Goal: Participate in discussion

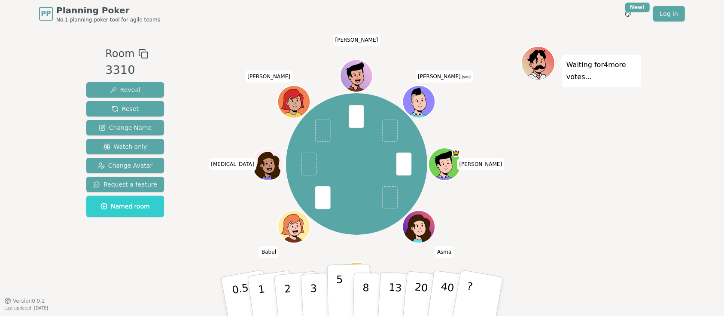
click at [343, 301] on button "5" at bounding box center [349, 296] width 44 height 65
click at [334, 291] on button "5" at bounding box center [349, 296] width 44 height 65
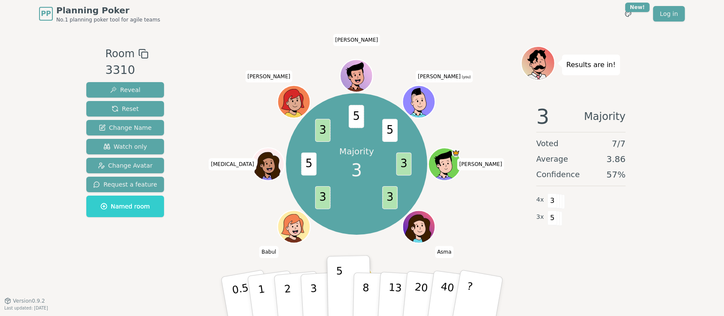
drag, startPoint x: 457, startPoint y: 250, endPoint x: 419, endPoint y: 251, distance: 38.2
click at [419, 251] on div "Majority 3 3 3 3 5 3 5 5 [PERSON_NAME] [PERSON_NAME] [MEDICAL_DATA] [PERSON_NAM…" at bounding box center [356, 163] width 328 height 205
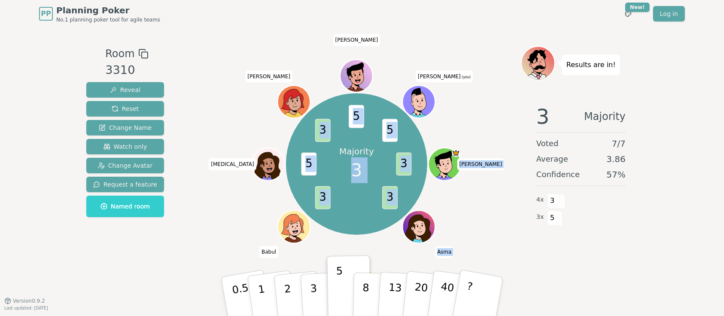
drag, startPoint x: 419, startPoint y: 251, endPoint x: 452, endPoint y: 251, distance: 33.5
click at [452, 251] on div "Majority 3 3 3 3 5 3 5 5 [PERSON_NAME] [PERSON_NAME] [MEDICAL_DATA] [PERSON_NAM…" at bounding box center [356, 163] width 328 height 205
click at [452, 251] on span "Asma" at bounding box center [444, 252] width 19 height 12
drag, startPoint x: 452, startPoint y: 251, endPoint x: 435, endPoint y: 252, distance: 16.8
click at [435, 252] on div "Majority 3 3 3 3 5 3 5 5 [PERSON_NAME] [PERSON_NAME] [MEDICAL_DATA] [PERSON_NAM…" at bounding box center [356, 163] width 328 height 205
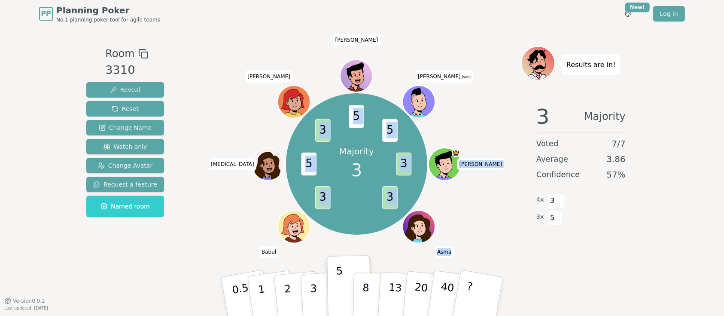
click at [435, 252] on div "Majority 3 3 3 3 5 3 5 5 [PERSON_NAME] [PERSON_NAME] [MEDICAL_DATA] [PERSON_NAM…" at bounding box center [356, 163] width 328 height 205
click at [439, 252] on span "Asma" at bounding box center [444, 252] width 19 height 12
